Goal: Obtain resource: Download file/media

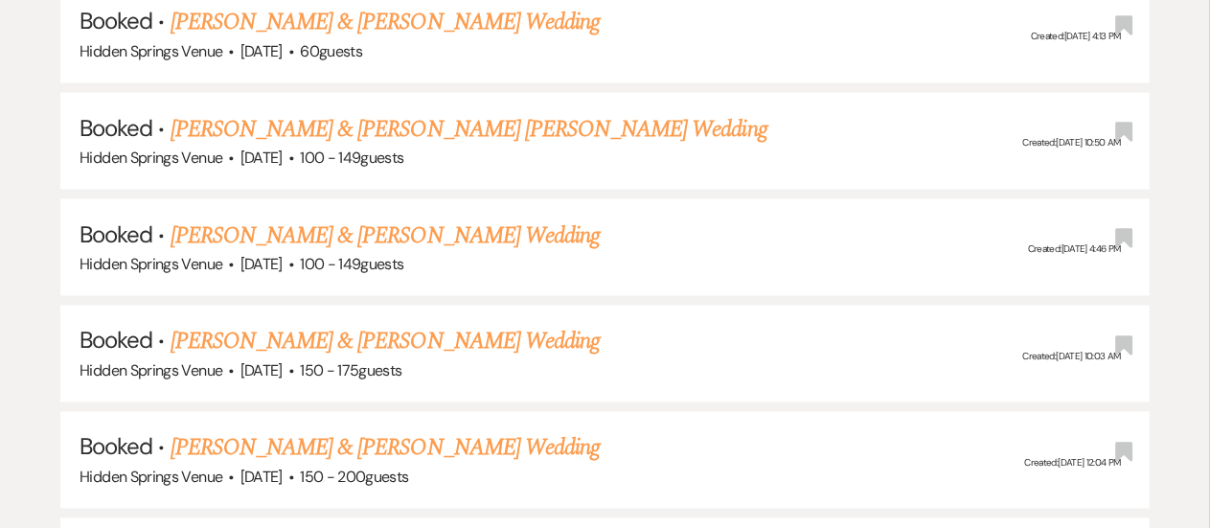
scroll to position [1518, 0]
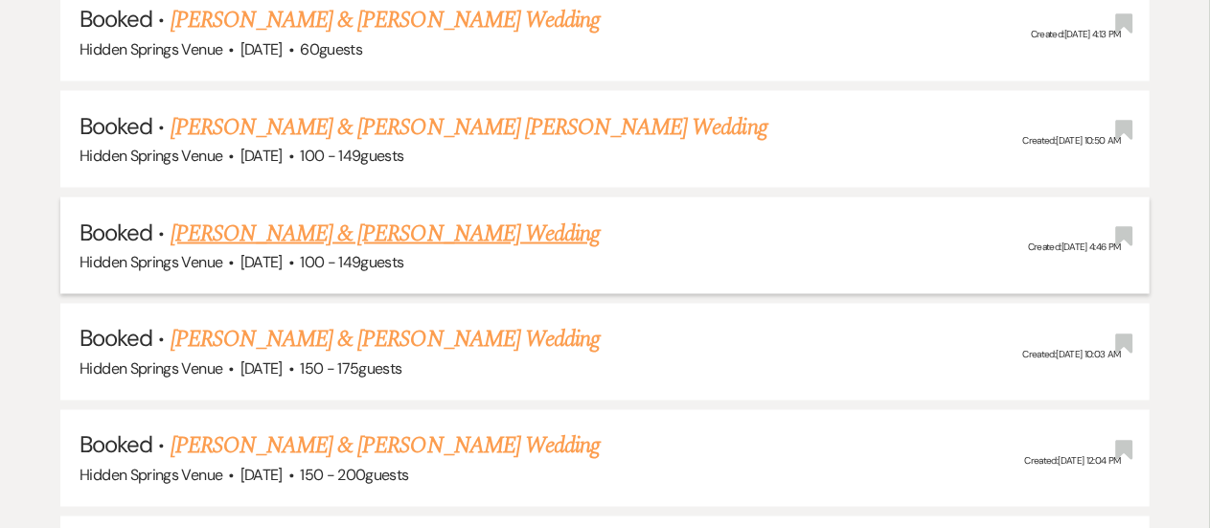
click at [419, 218] on link "[PERSON_NAME] & [PERSON_NAME] Wedding" at bounding box center [384, 233] width 429 height 34
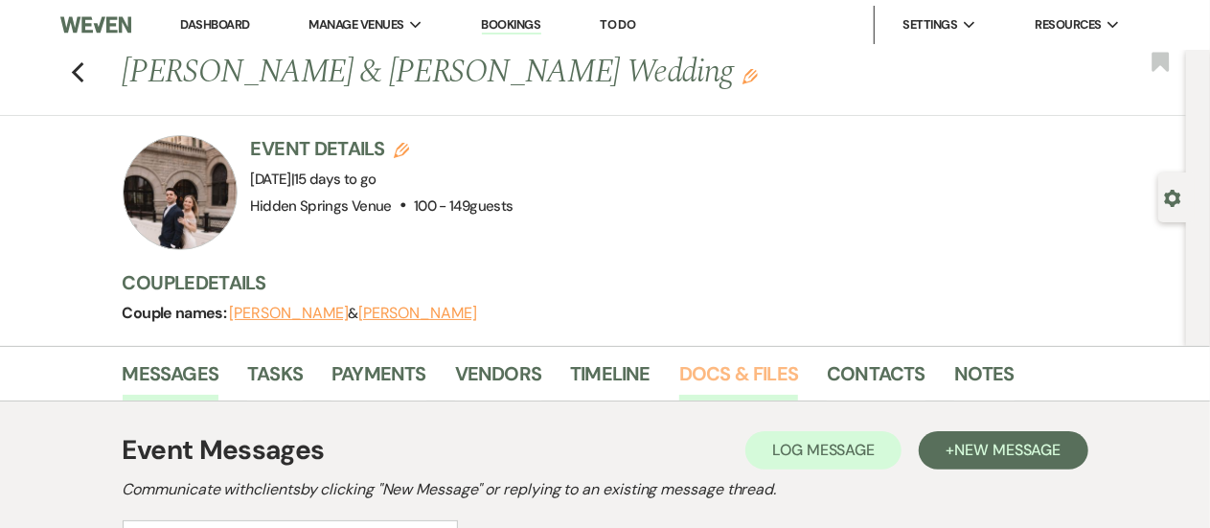
click at [745, 374] on link "Docs & Files" at bounding box center [738, 379] width 119 height 42
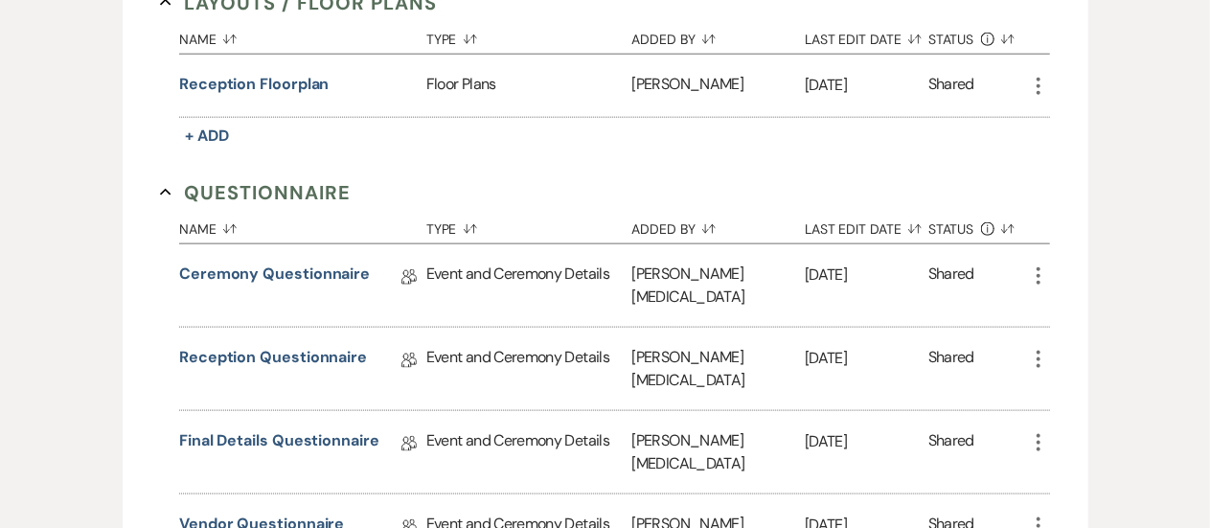
scroll to position [1060, 0]
click at [307, 511] on link "Vendor Questionnaire" at bounding box center [261, 526] width 165 height 30
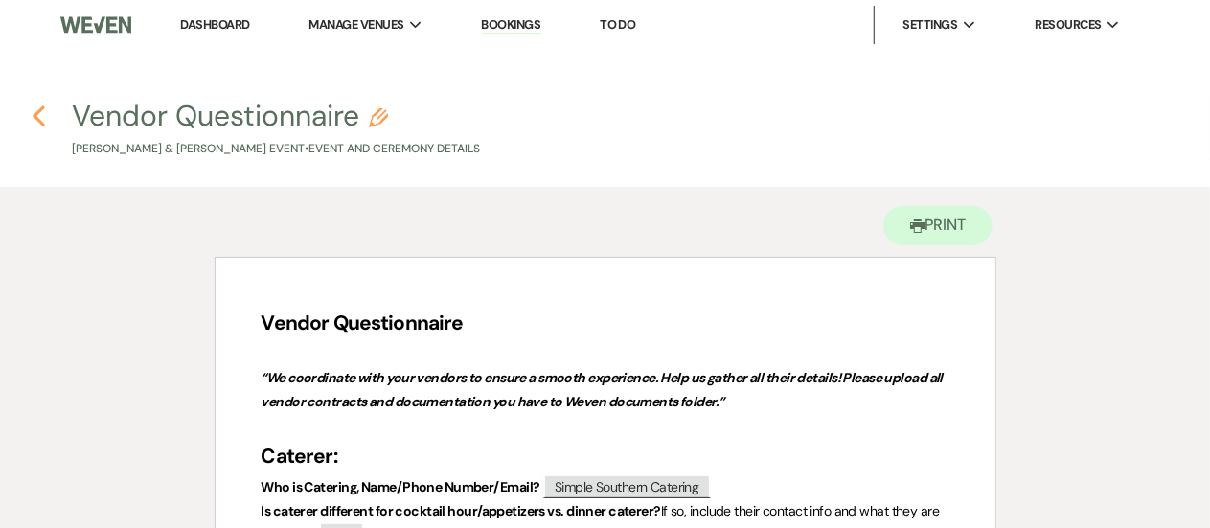
click at [40, 114] on icon "Previous" at bounding box center [39, 115] width 14 height 23
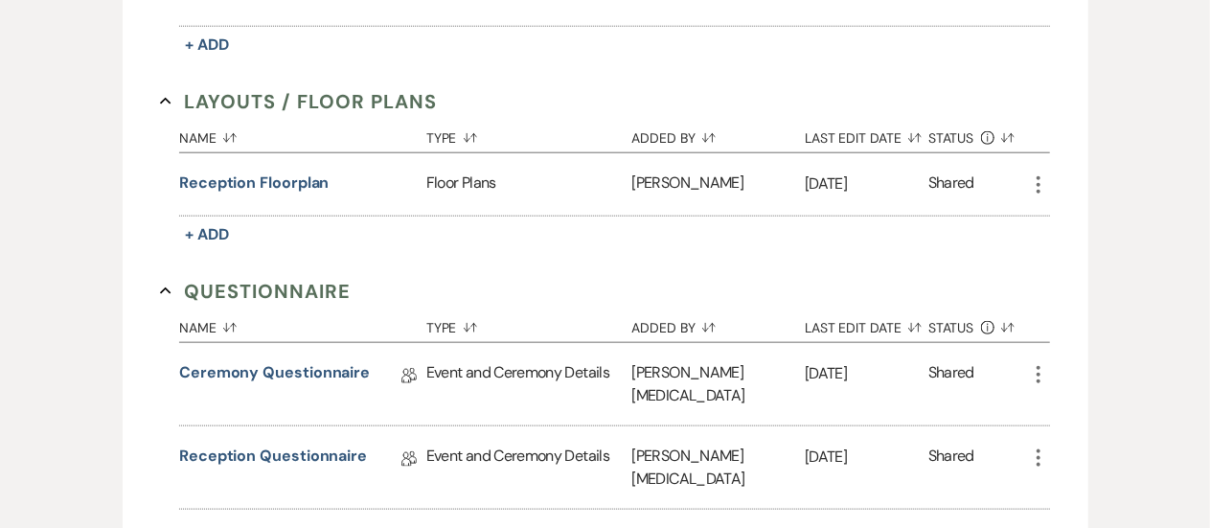
click at [1032, 179] on icon "More" at bounding box center [1038, 184] width 23 height 23
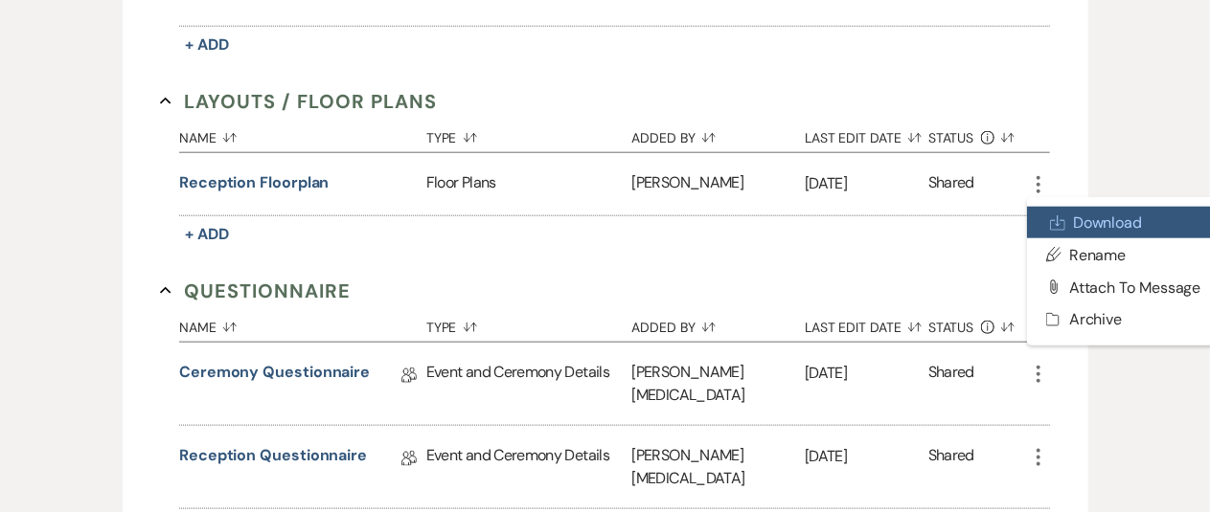
click at [1069, 217] on link "Download Download" at bounding box center [1123, 223] width 193 height 33
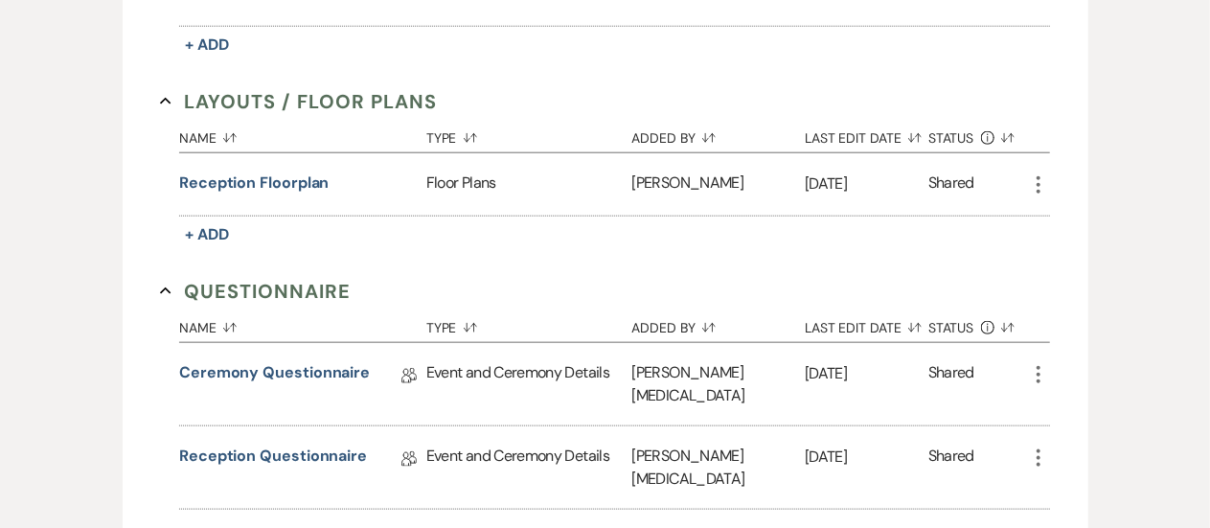
scroll to position [961, 0]
